Goal: Find specific page/section: Find specific page/section

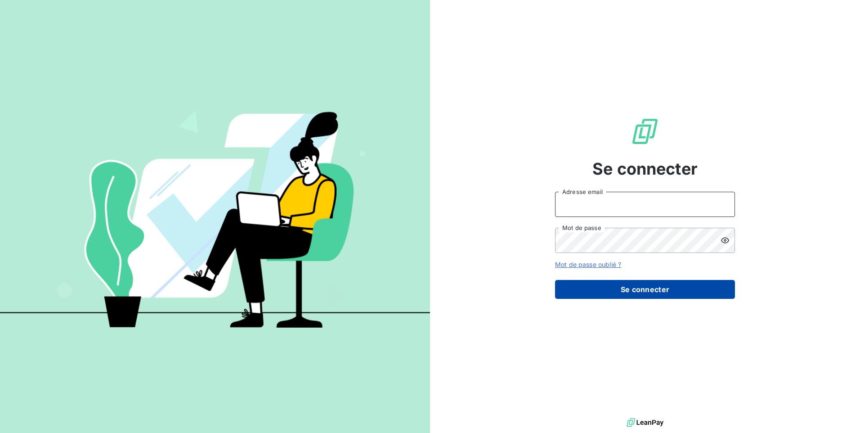
type input "[EMAIL_ADDRESS][DOMAIN_NAME]"
drag, startPoint x: 605, startPoint y: 292, endPoint x: 615, endPoint y: 289, distance: 10.0
click at [608, 291] on button "Se connecter" at bounding box center [645, 289] width 180 height 19
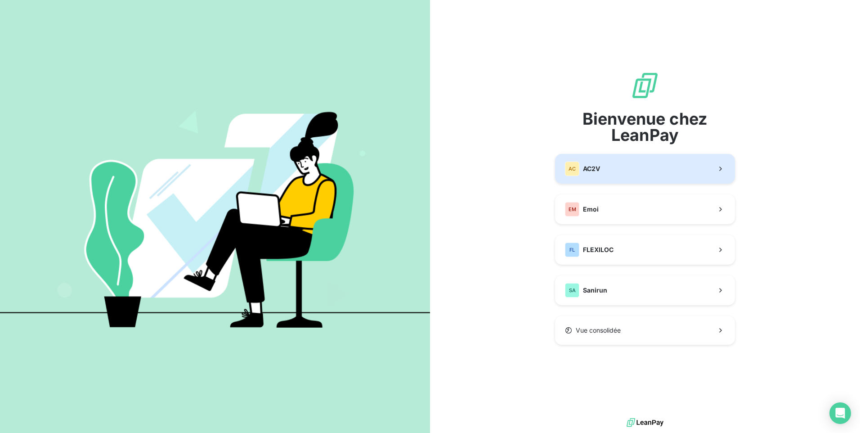
click at [602, 180] on button "AC AC2V" at bounding box center [645, 169] width 180 height 30
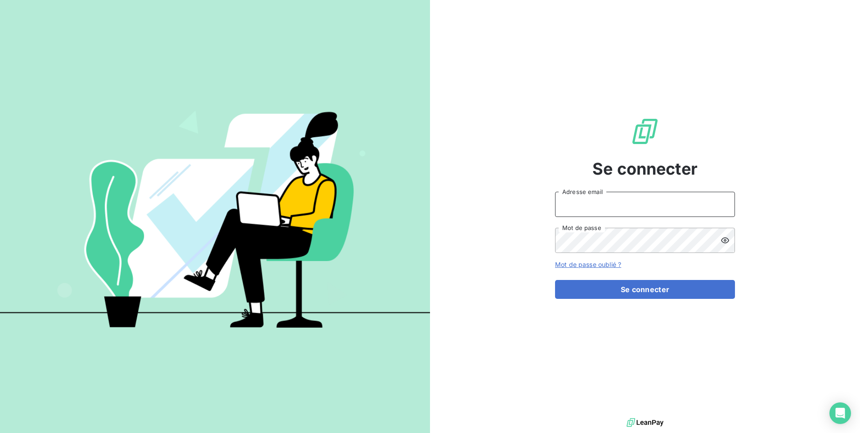
type input "[EMAIL_ADDRESS][DOMAIN_NAME]"
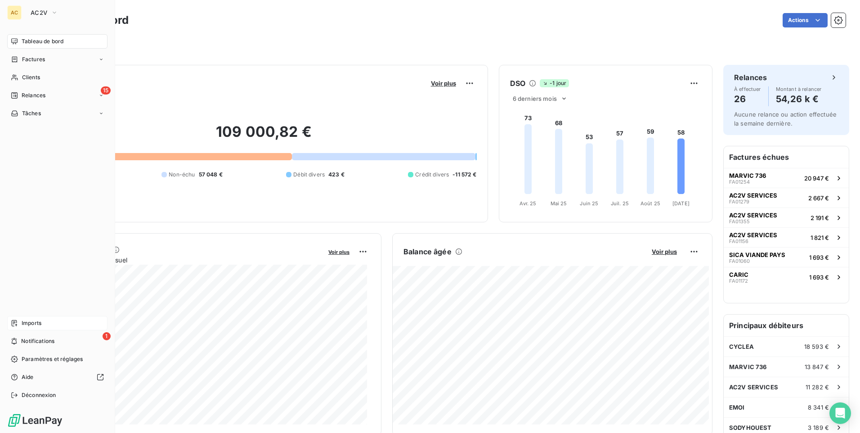
click at [27, 324] on span "Imports" at bounding box center [32, 323] width 20 height 8
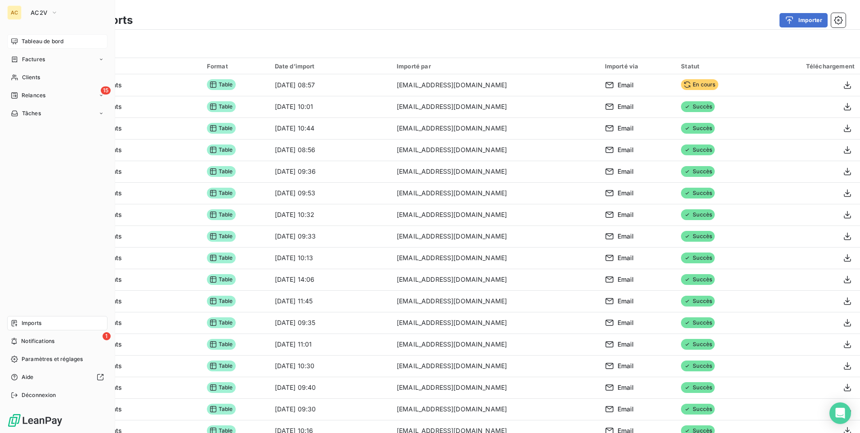
click at [38, 43] on span "Tableau de bord" at bounding box center [43, 41] width 42 height 8
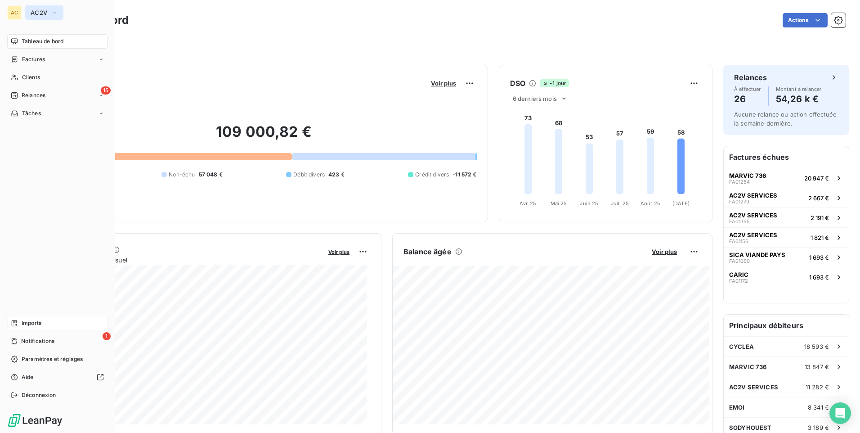
click at [58, 11] on icon "button" at bounding box center [54, 12] width 7 height 9
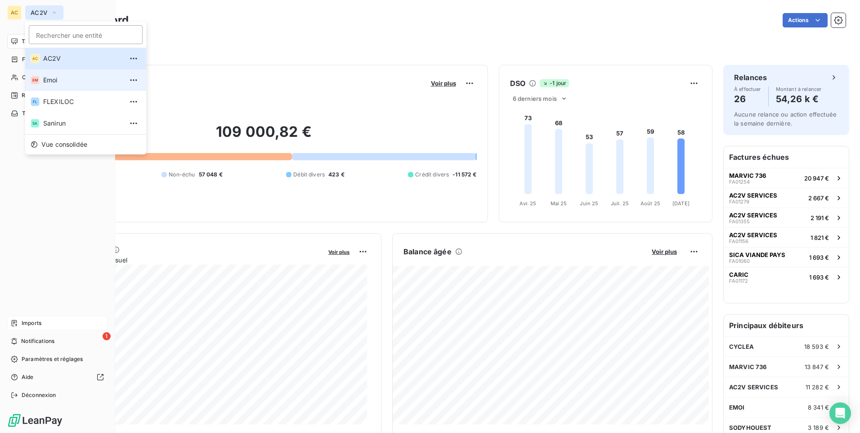
click at [66, 86] on li "EM Emoi" at bounding box center [85, 80] width 121 height 22
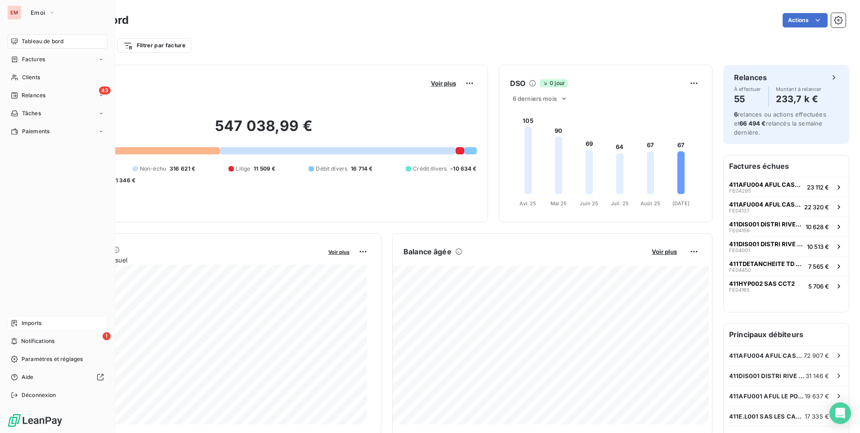
click at [39, 322] on span "Imports" at bounding box center [32, 323] width 20 height 8
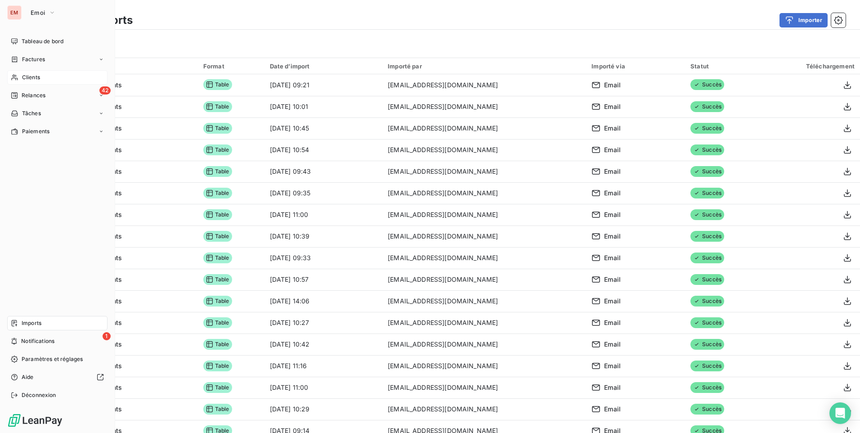
click at [40, 78] on span "Clients" at bounding box center [31, 77] width 18 height 8
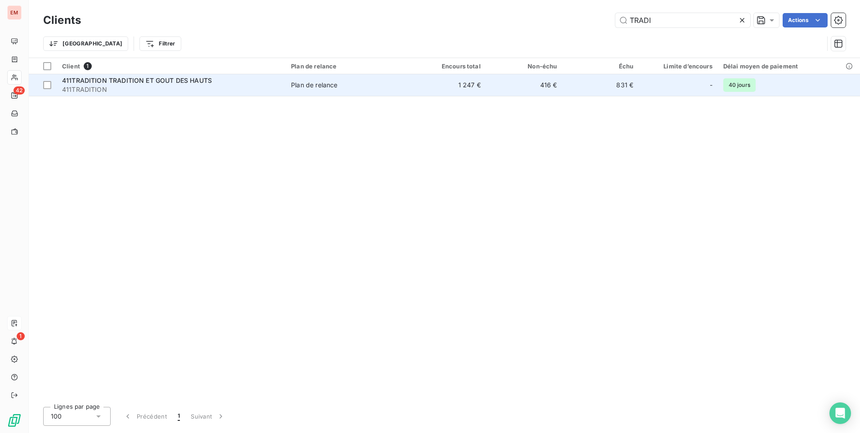
type input "TRADI"
click at [197, 80] on span "411TRADITION TRADITION ET GOUT DES HAUTS" at bounding box center [137, 80] width 150 height 8
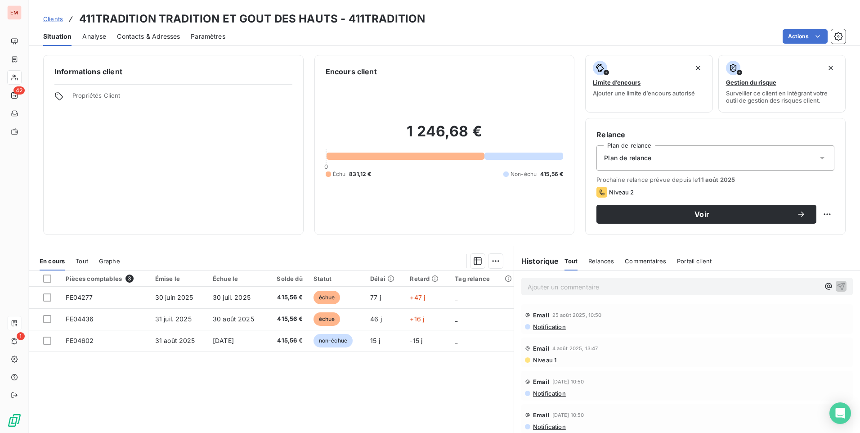
scroll to position [38, 0]
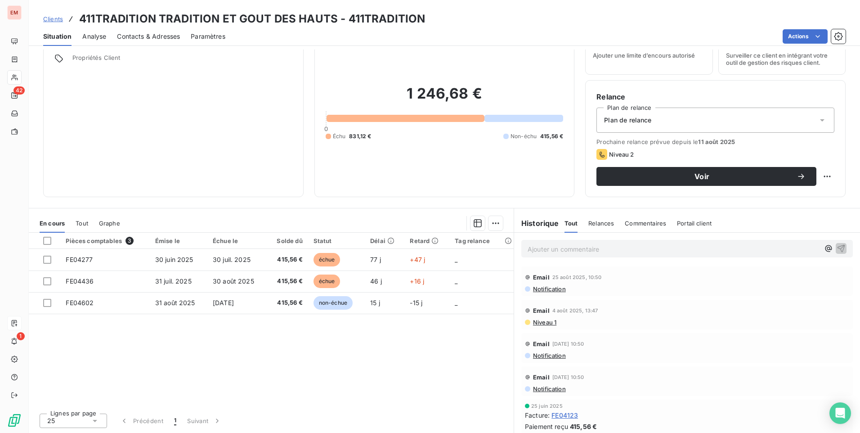
click at [638, 223] on span "Commentaires" at bounding box center [645, 223] width 41 height 7
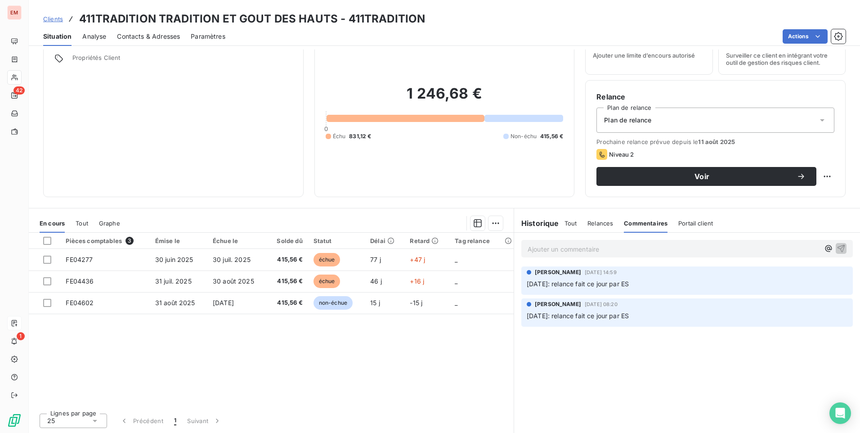
click at [583, 248] on p "Ajouter un commentaire ﻿" at bounding box center [674, 248] width 292 height 11
click at [840, 245] on div "Mariève: mail reçu> chèque de 1246.68€ envoyé le 15/09" at bounding box center [687, 248] width 332 height 17
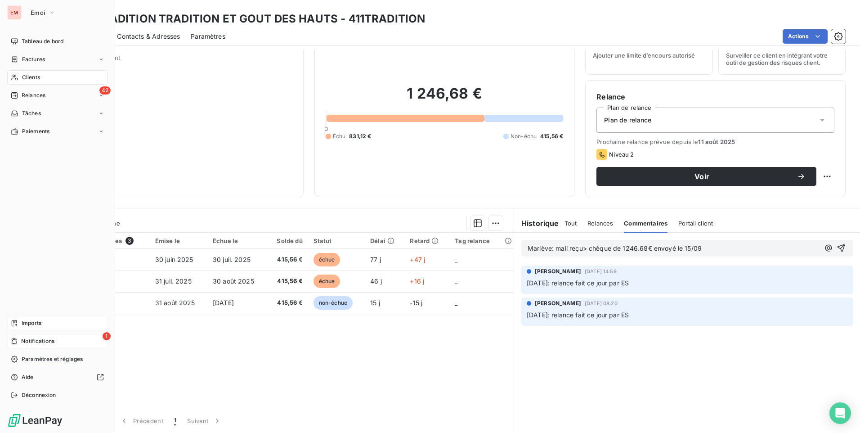
click at [49, 341] on span "Notifications" at bounding box center [37, 341] width 33 height 8
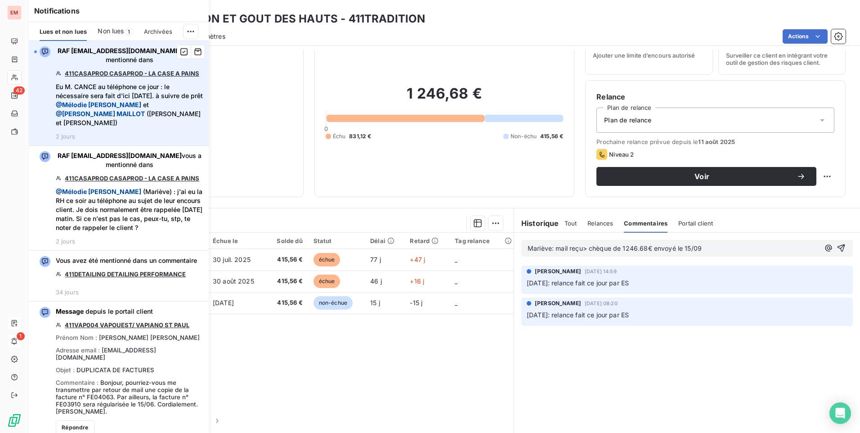
click at [111, 74] on link "411CASAPROD CASAPROD - LA CASE A PAINS" at bounding box center [132, 73] width 135 height 7
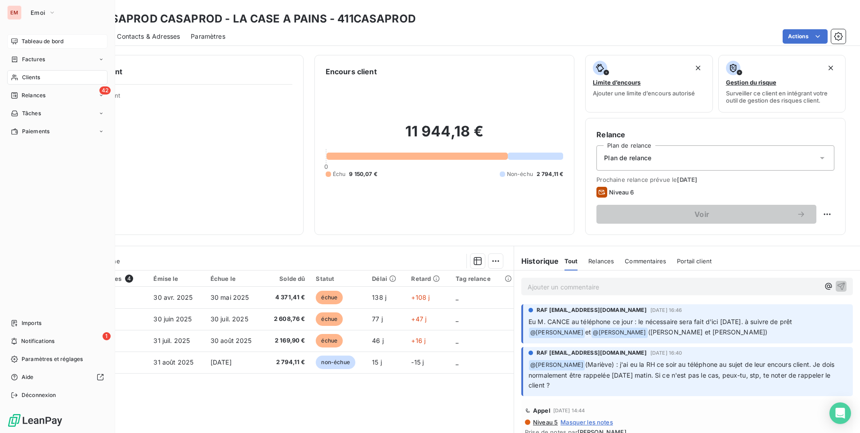
click at [46, 42] on span "Tableau de bord" at bounding box center [43, 41] width 42 height 8
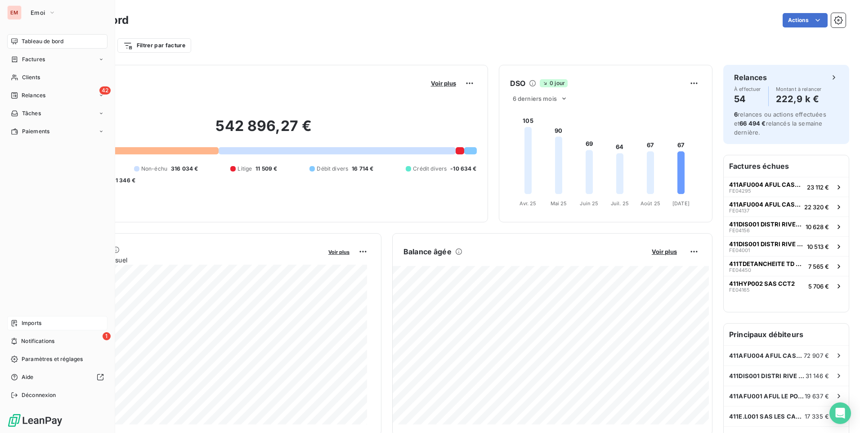
click at [37, 322] on span "Imports" at bounding box center [32, 323] width 20 height 8
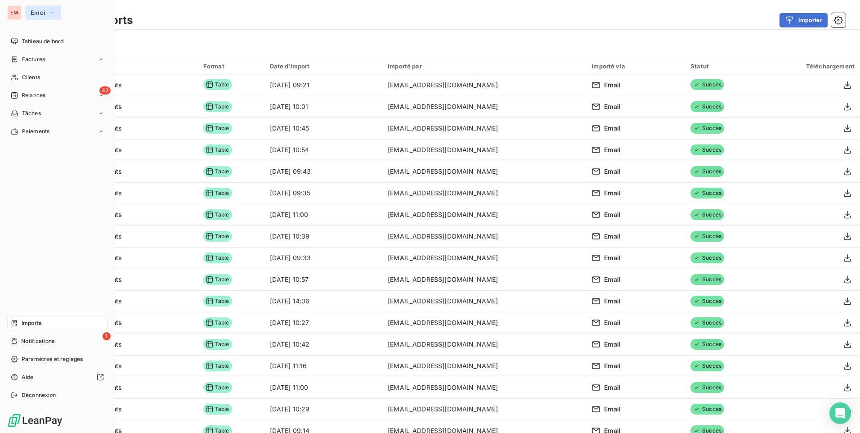
click at [40, 15] on span "Emoi" at bounding box center [38, 12] width 14 height 7
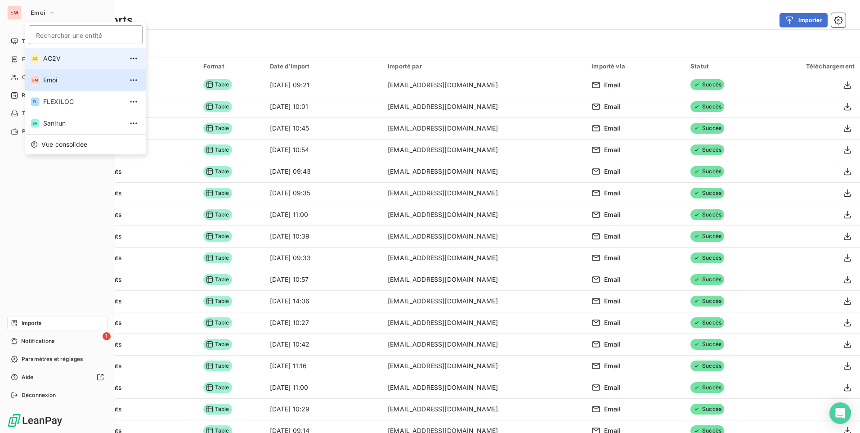
click at [44, 56] on span "AC2V" at bounding box center [83, 58] width 80 height 9
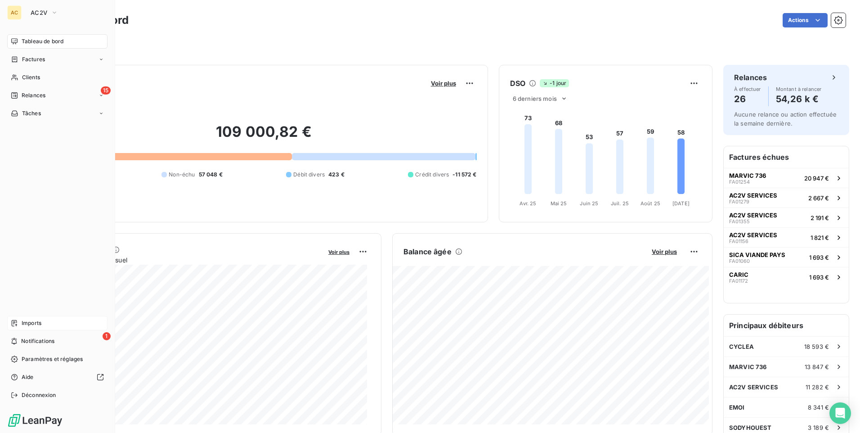
click at [37, 324] on span "Imports" at bounding box center [32, 323] width 20 height 8
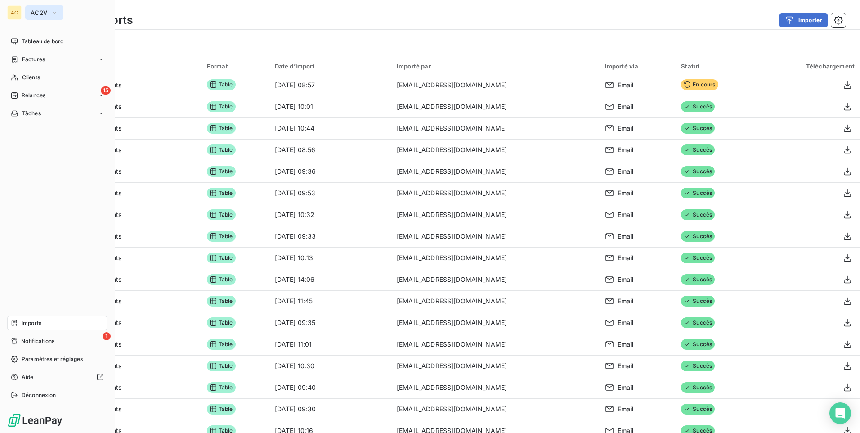
click at [40, 13] on span "AC2V" at bounding box center [39, 12] width 17 height 7
